Goal: Task Accomplishment & Management: Manage account settings

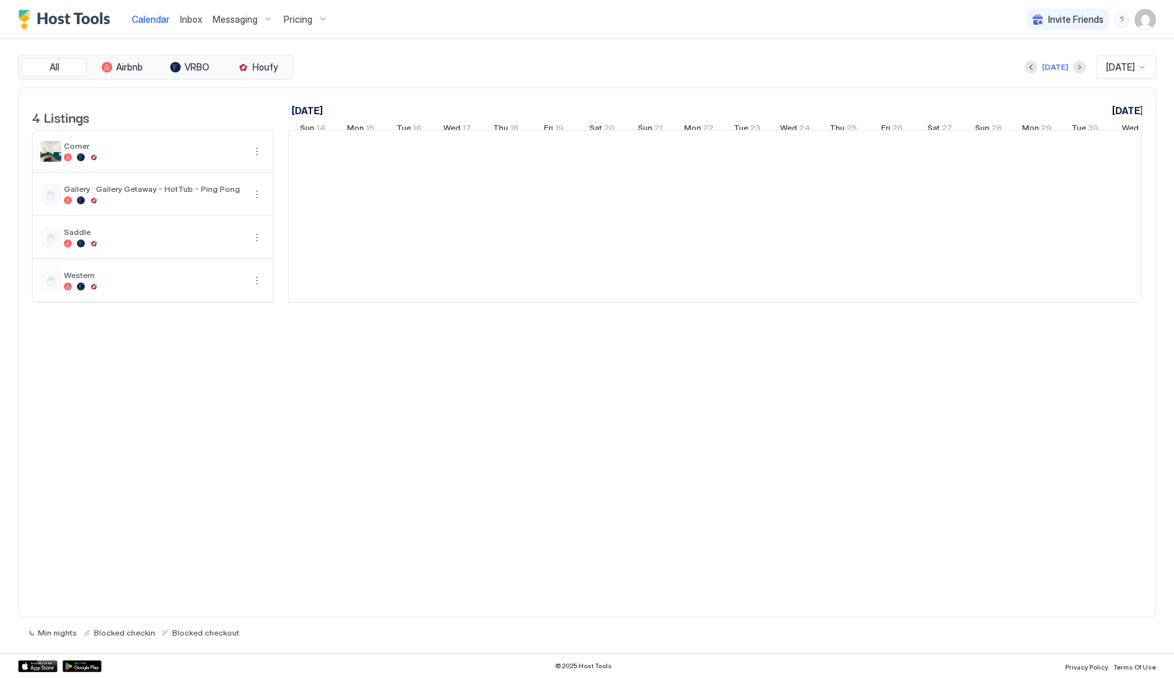
scroll to position [0, 725]
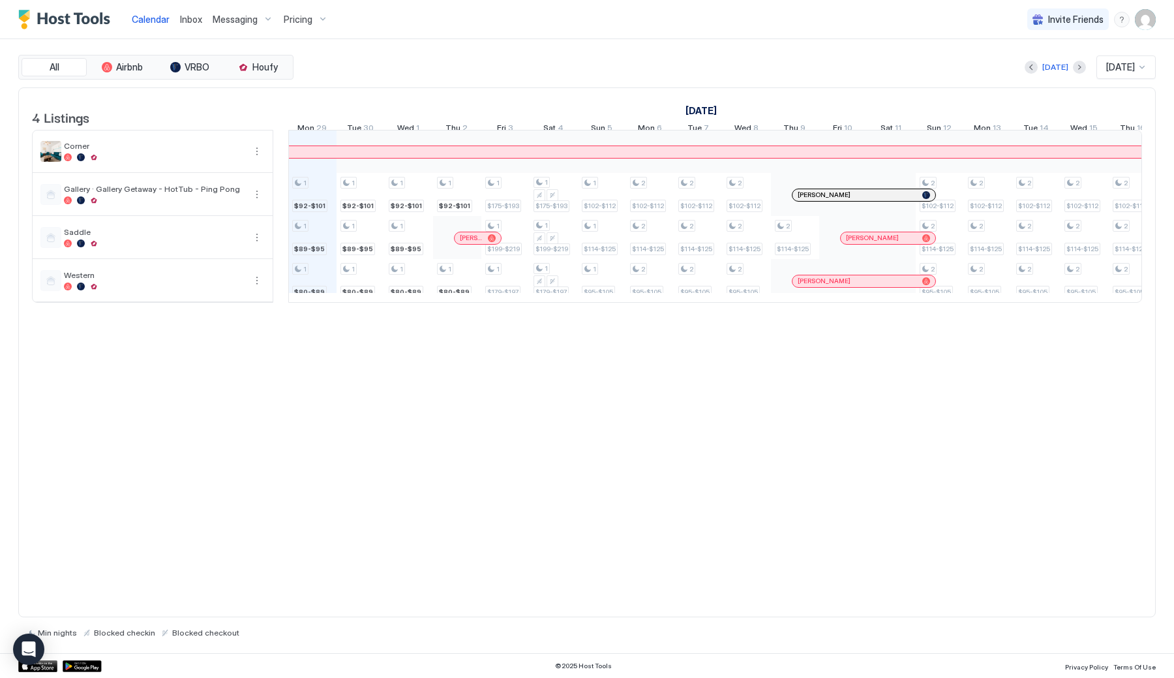
click at [316, 27] on div "Pricing" at bounding box center [306, 19] width 55 height 22
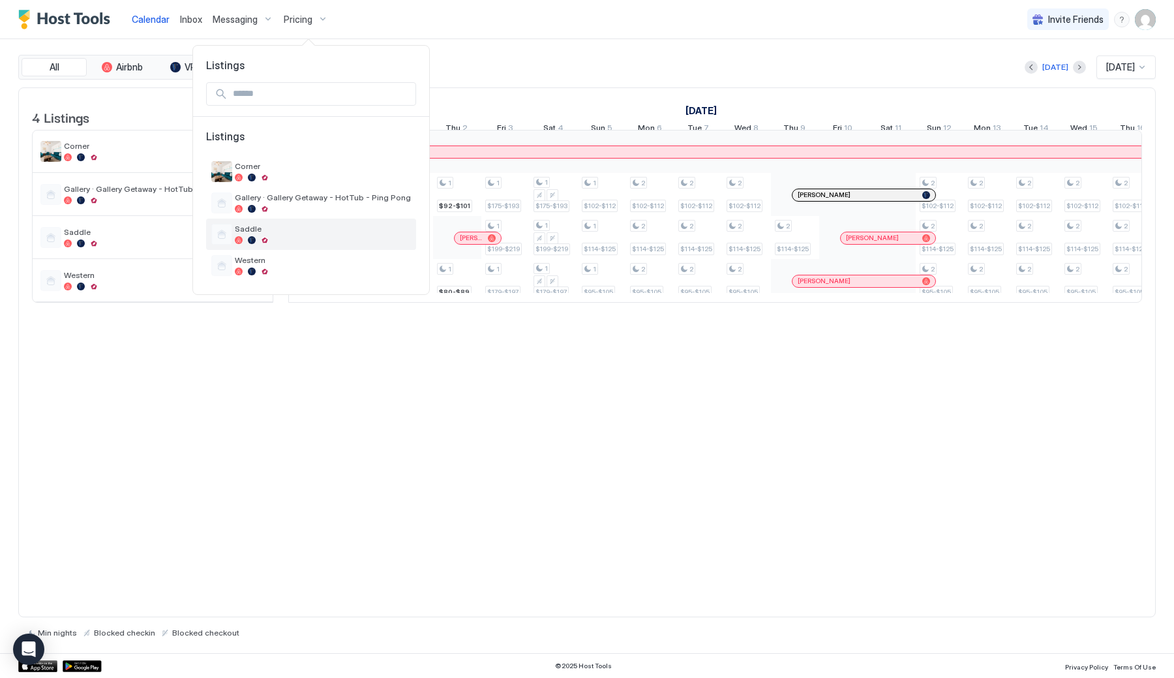
click at [314, 228] on span "Saddle" at bounding box center [323, 229] width 176 height 10
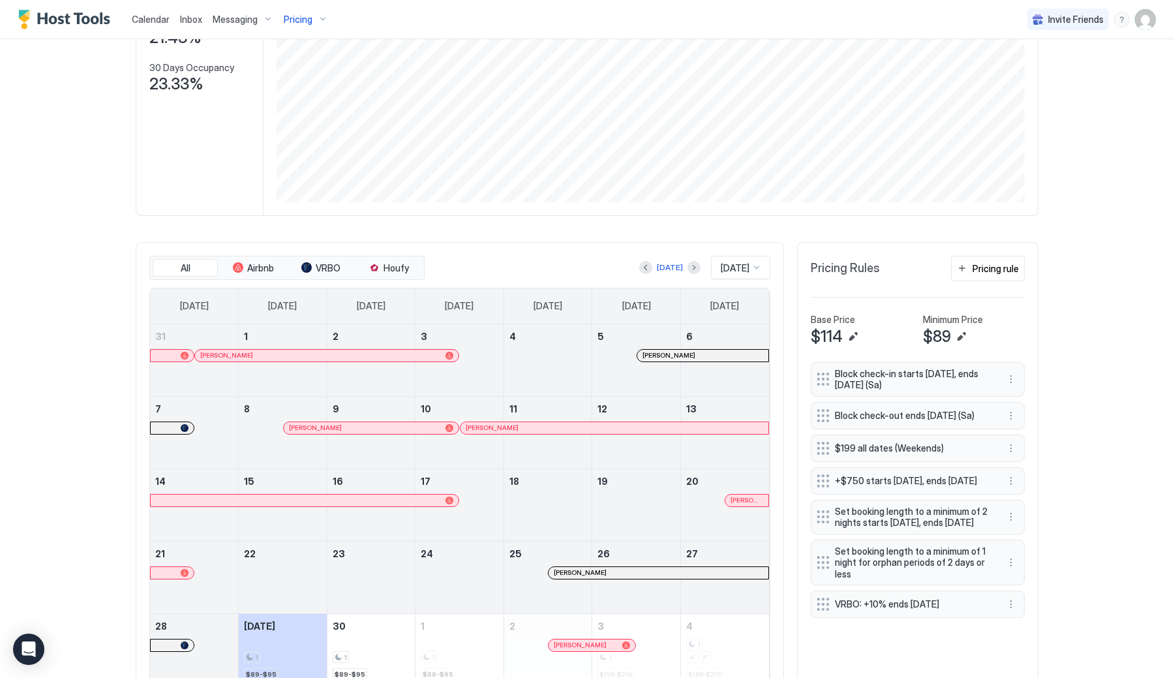
scroll to position [198, 0]
click at [963, 332] on button "Edit" at bounding box center [962, 334] width 16 height 16
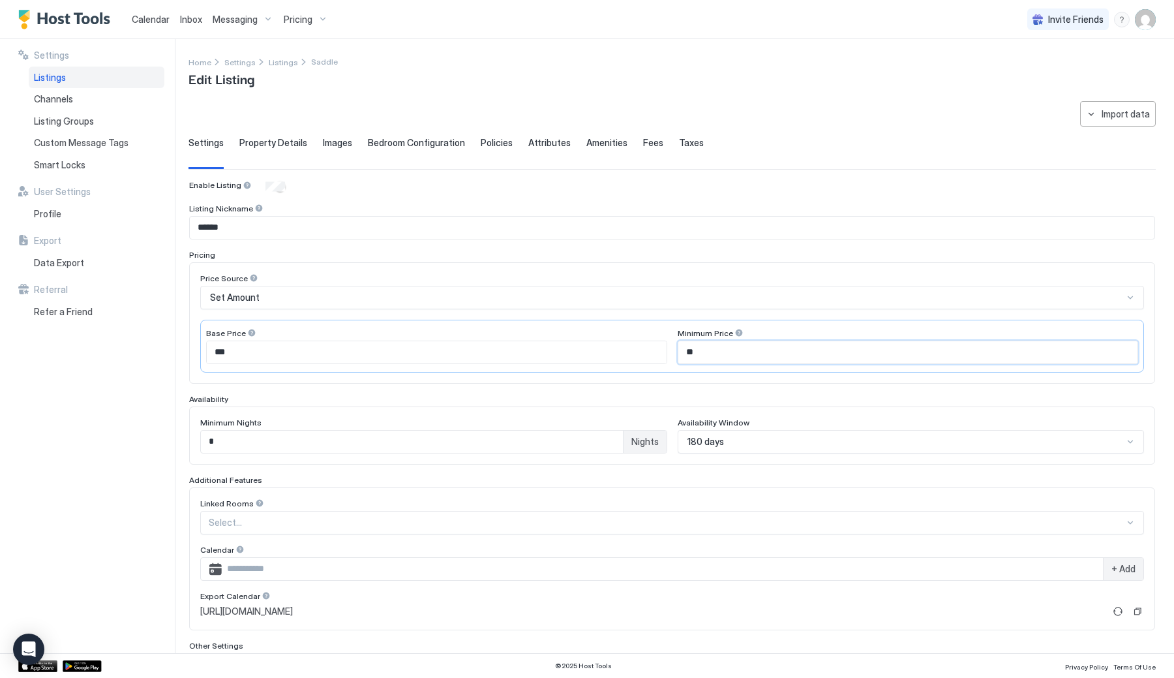
click at [719, 356] on input "**" at bounding box center [908, 352] width 460 height 22
type input "*"
click at [973, 74] on div "Home Settings Listings Saddle Edit Listing" at bounding box center [672, 71] width 967 height 33
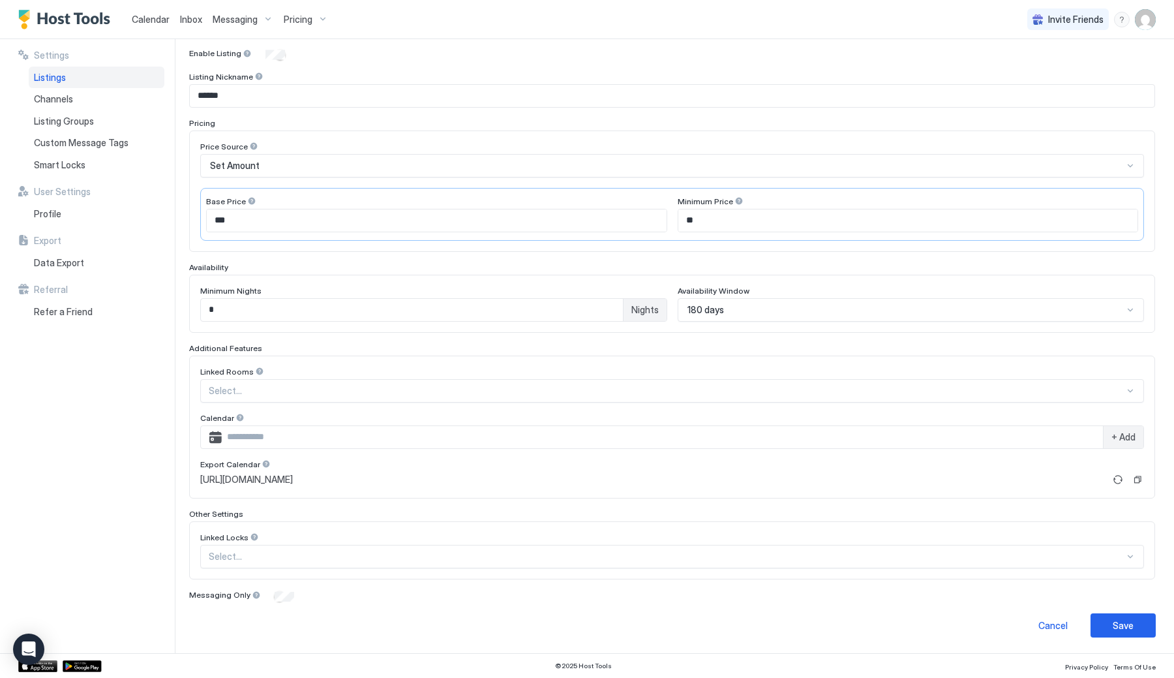
scroll to position [131, 0]
click at [721, 224] on input "**" at bounding box center [908, 221] width 460 height 22
type input "*"
type input "**"
click at [1132, 624] on div "Save" at bounding box center [1123, 626] width 21 height 14
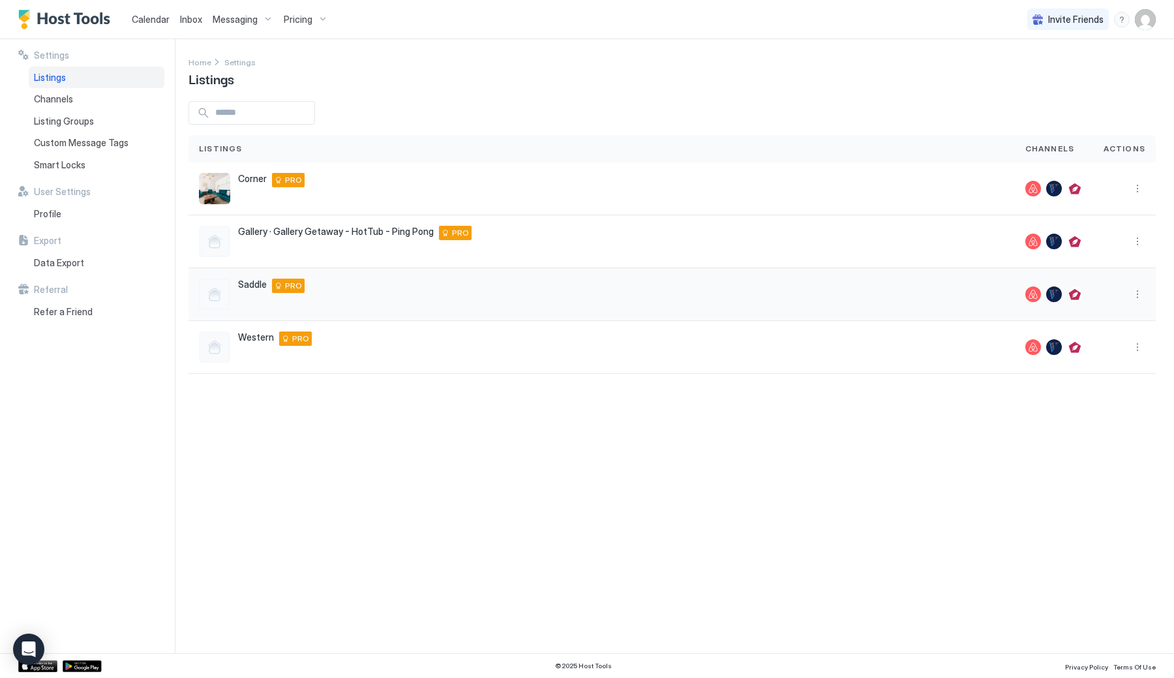
click at [362, 288] on div "Saddle [STREET_ADDRESS] PRO" at bounding box center [602, 294] width 806 height 31
click at [370, 348] on div "Western [STREET_ADDRESS][PERSON_NAME] PRO" at bounding box center [602, 346] width 806 height 31
click at [265, 339] on span "Western" at bounding box center [256, 337] width 36 height 12
click at [1138, 351] on button "More options" at bounding box center [1138, 347] width 16 height 16
click at [1100, 388] on span "Pricing" at bounding box center [1099, 387] width 26 height 10
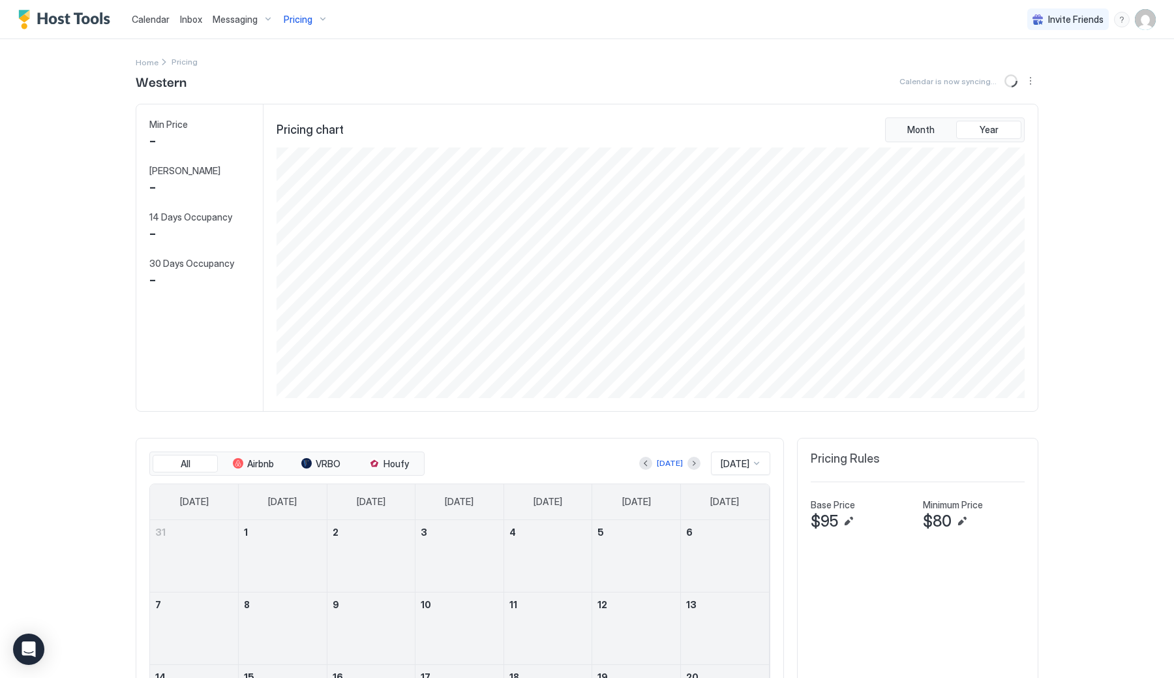
scroll to position [250, 751]
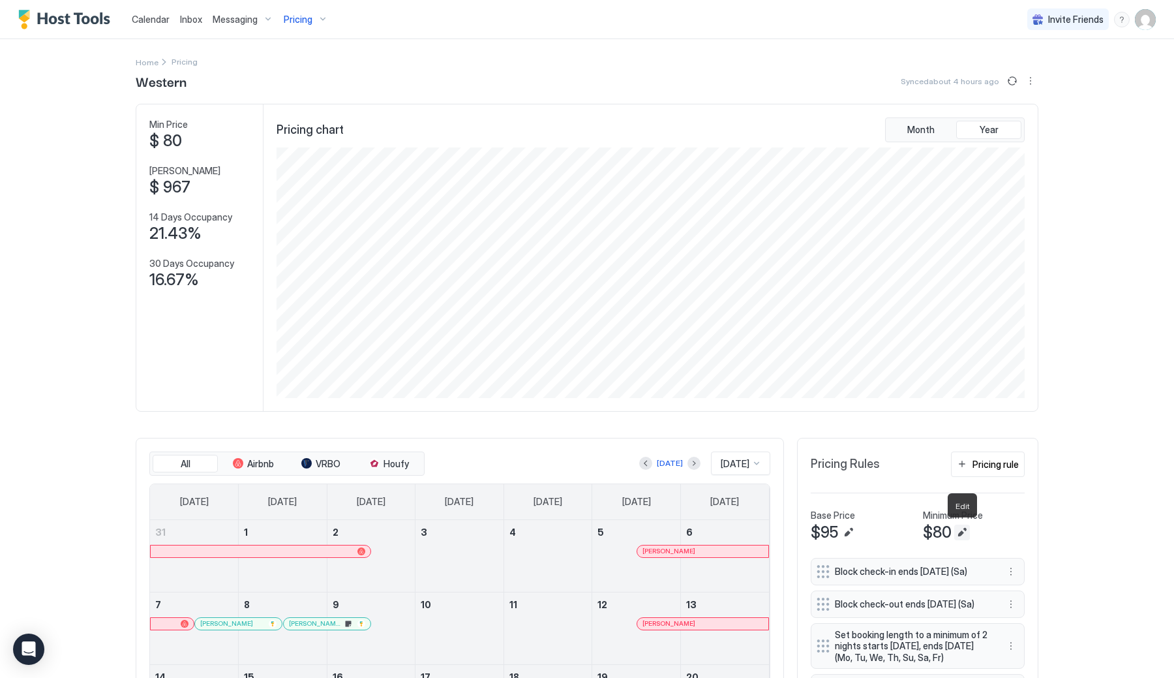
click at [961, 530] on button "Edit" at bounding box center [962, 532] width 16 height 16
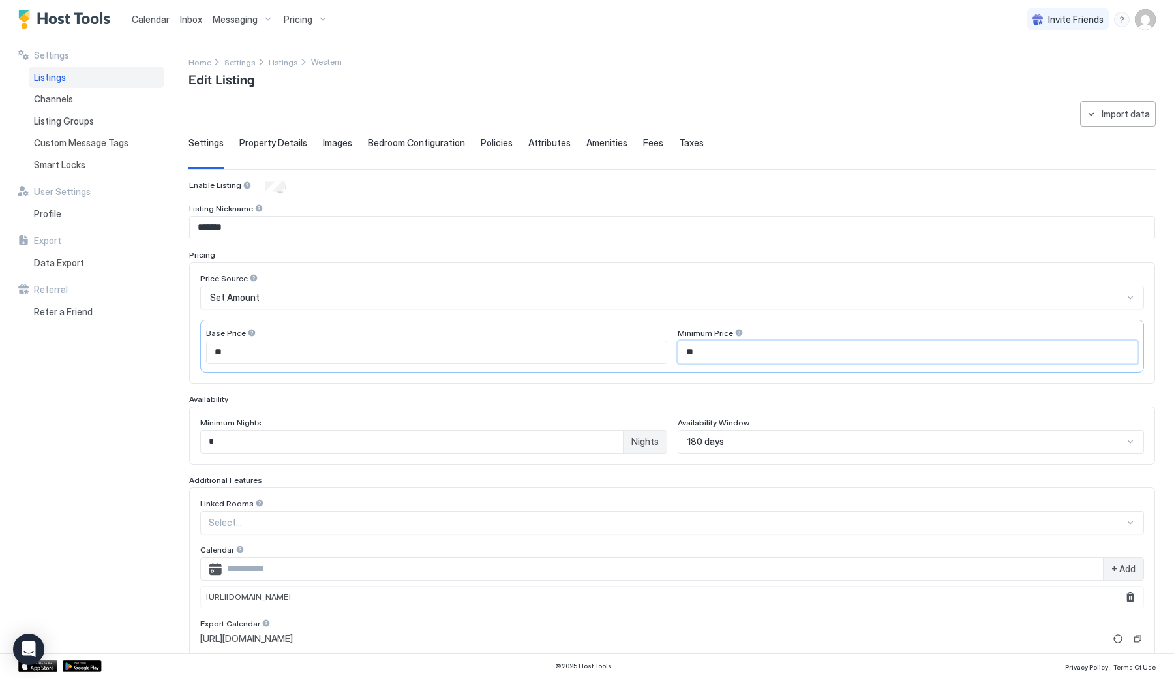
click at [746, 355] on input "**" at bounding box center [908, 352] width 460 height 22
type input "*"
type input "**"
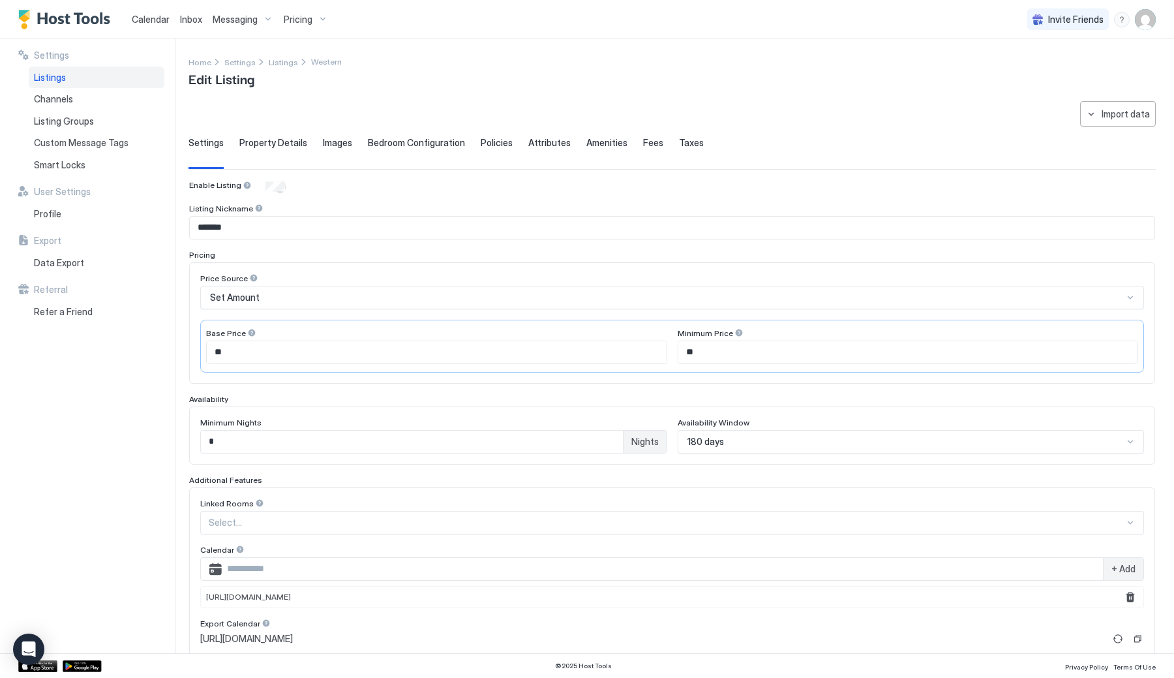
click at [1147, 381] on div "Price Source Set Amount Base Price ** Minimum Price **" at bounding box center [672, 322] width 966 height 121
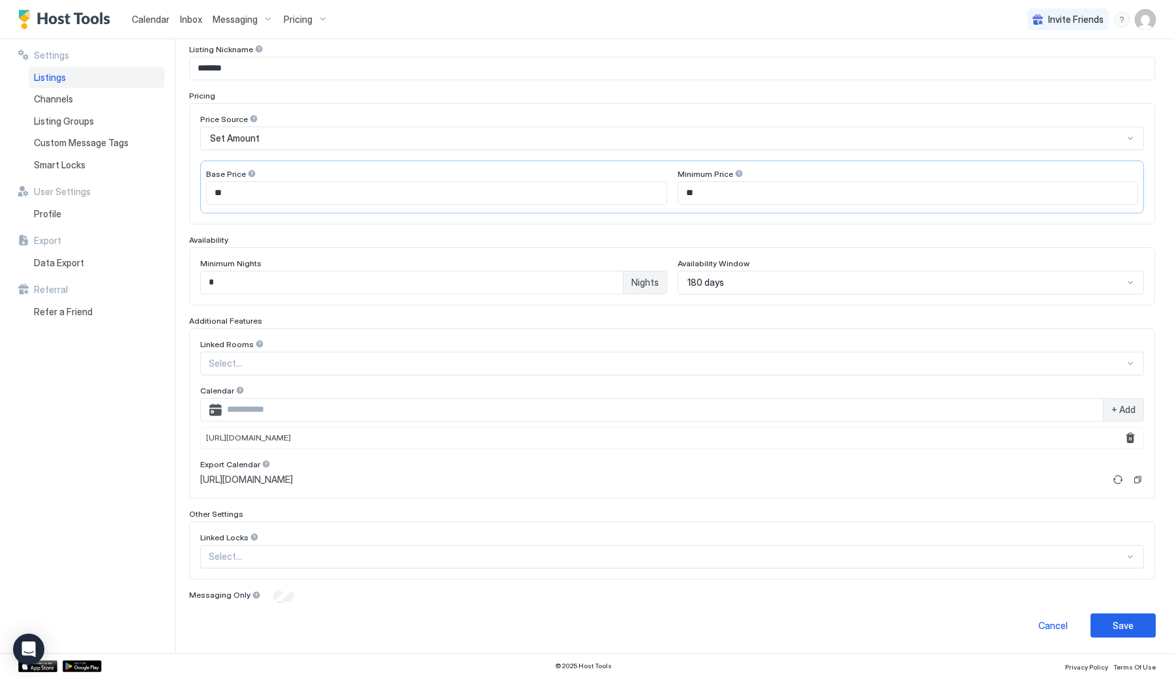
scroll to position [159, 0]
click at [1123, 631] on div "Save" at bounding box center [1123, 626] width 21 height 14
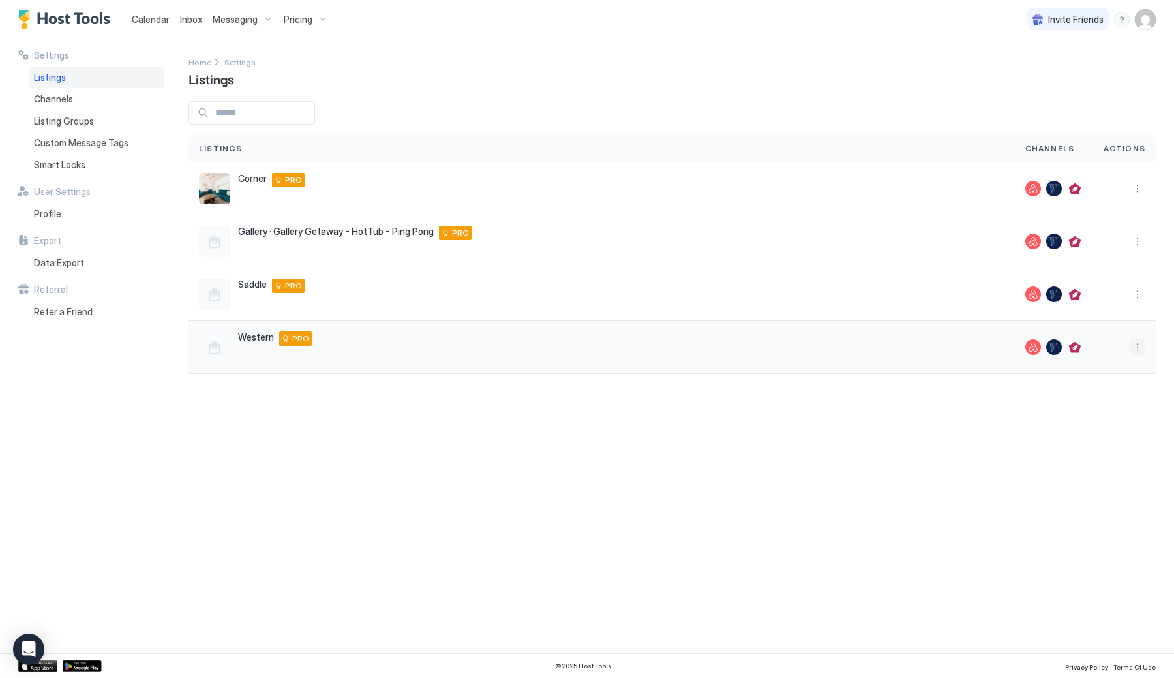
click at [1133, 344] on button "More options" at bounding box center [1138, 347] width 16 height 16
click at [1102, 387] on span "Pricing" at bounding box center [1099, 387] width 26 height 10
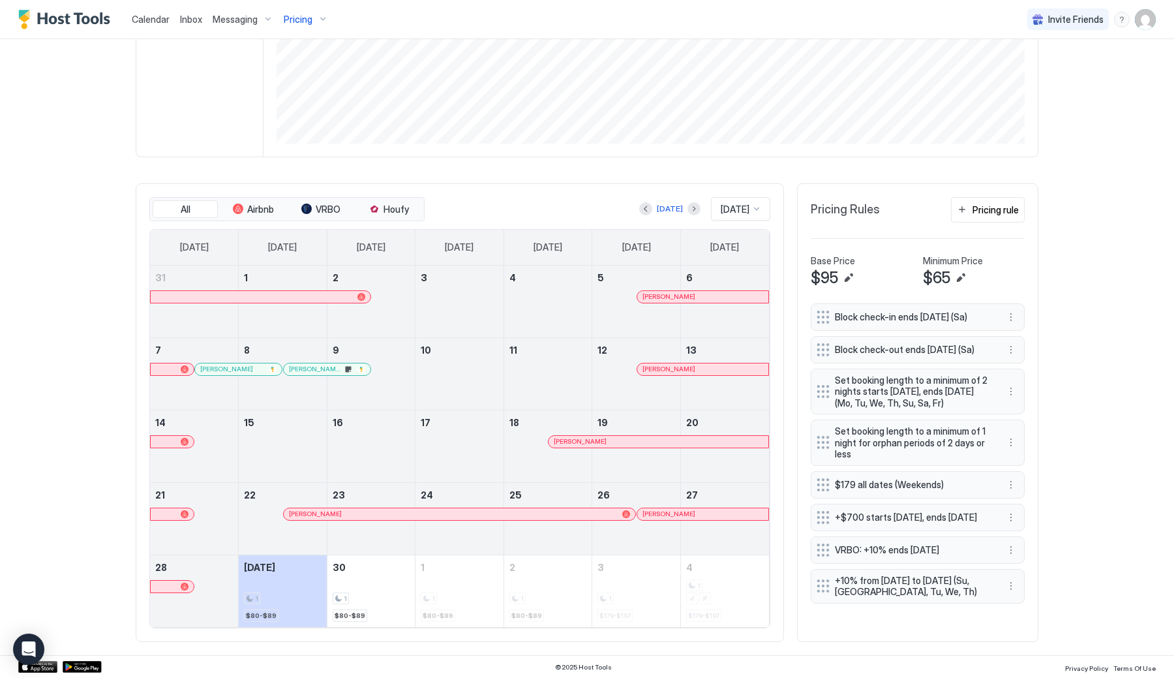
scroll to position [254, 0]
click at [262, 367] on div at bounding box center [261, 370] width 10 height 10
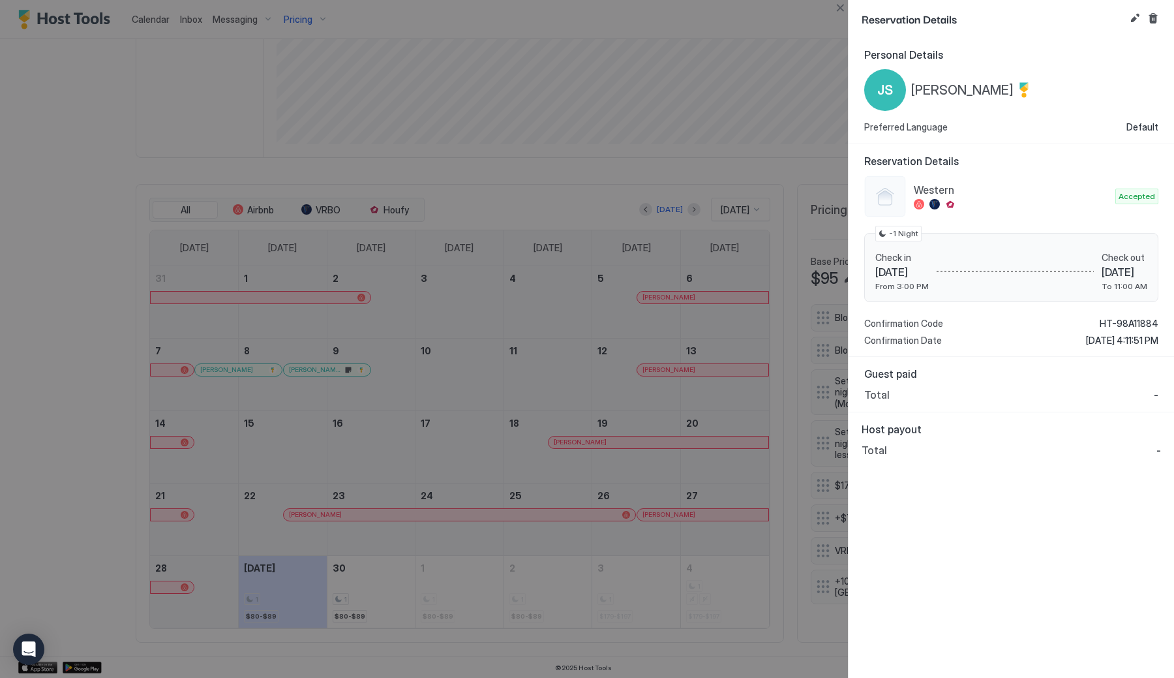
click at [121, 148] on div at bounding box center [587, 339] width 1174 height 678
click at [832, 16] on div at bounding box center [587, 339] width 1174 height 678
click at [840, 8] on button "Close" at bounding box center [840, 8] width 16 height 16
